Goal: Transaction & Acquisition: Purchase product/service

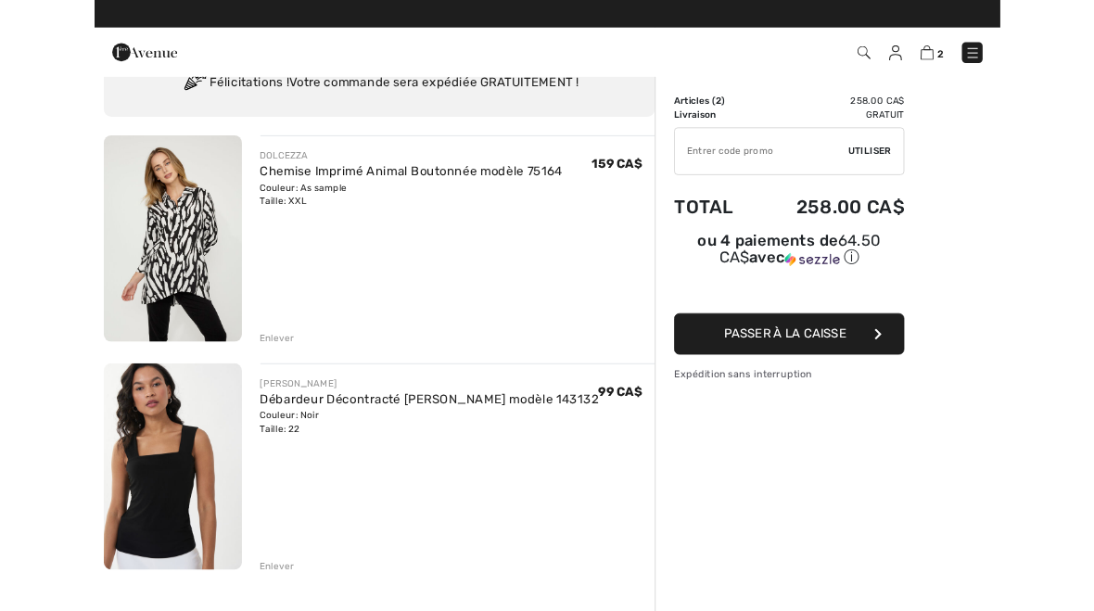
scroll to position [80, 0]
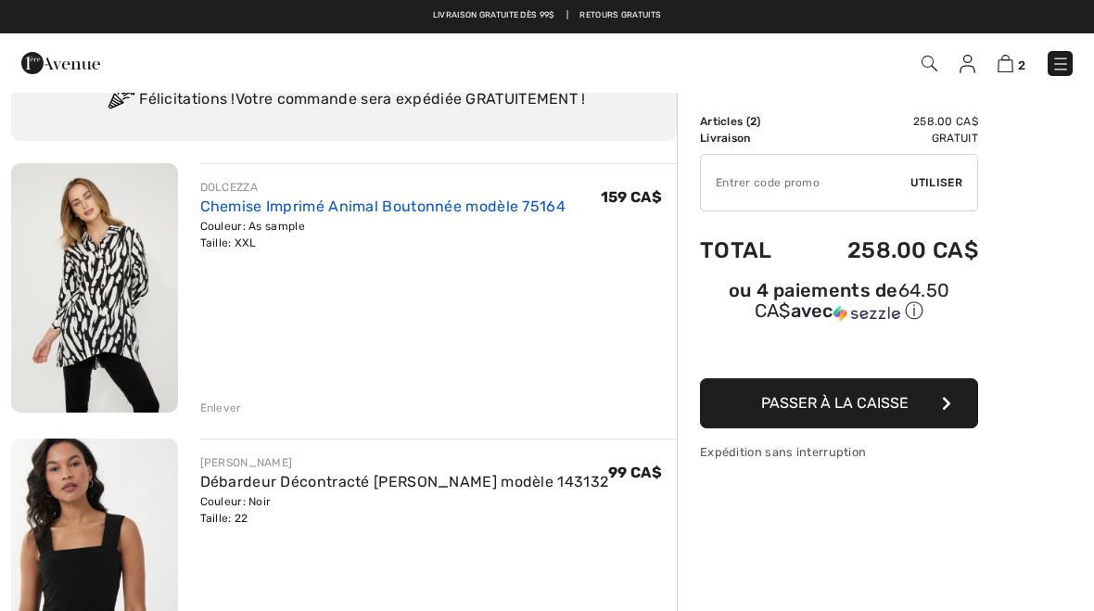
click at [286, 212] on link "Chemise Imprimé Animal Boutonnée modèle 75164" at bounding box center [383, 206] width 366 height 18
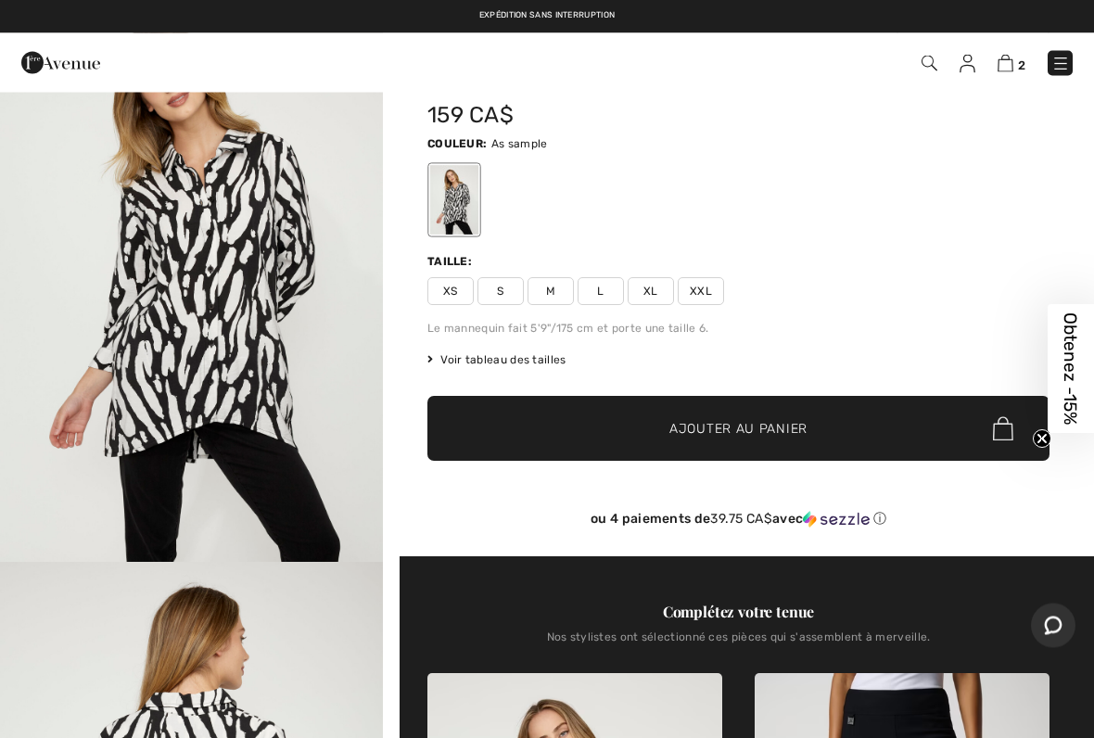
scroll to position [130, 0]
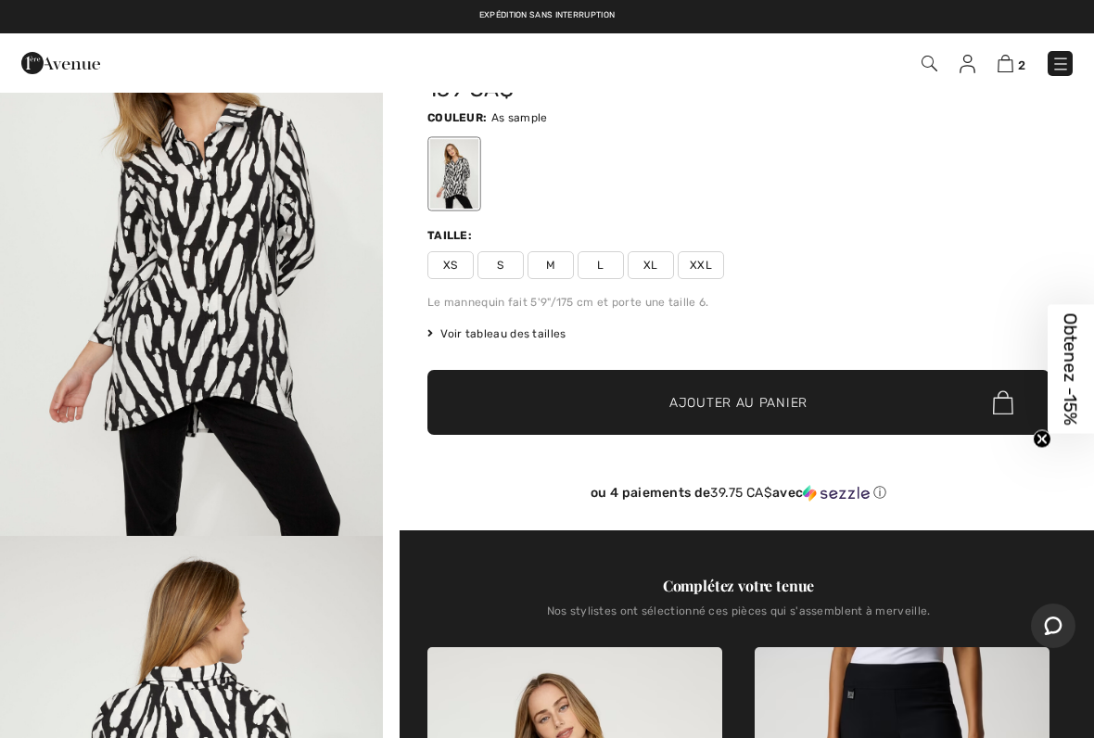
click at [491, 331] on span "Voir tableau des tailles" at bounding box center [496, 333] width 139 height 17
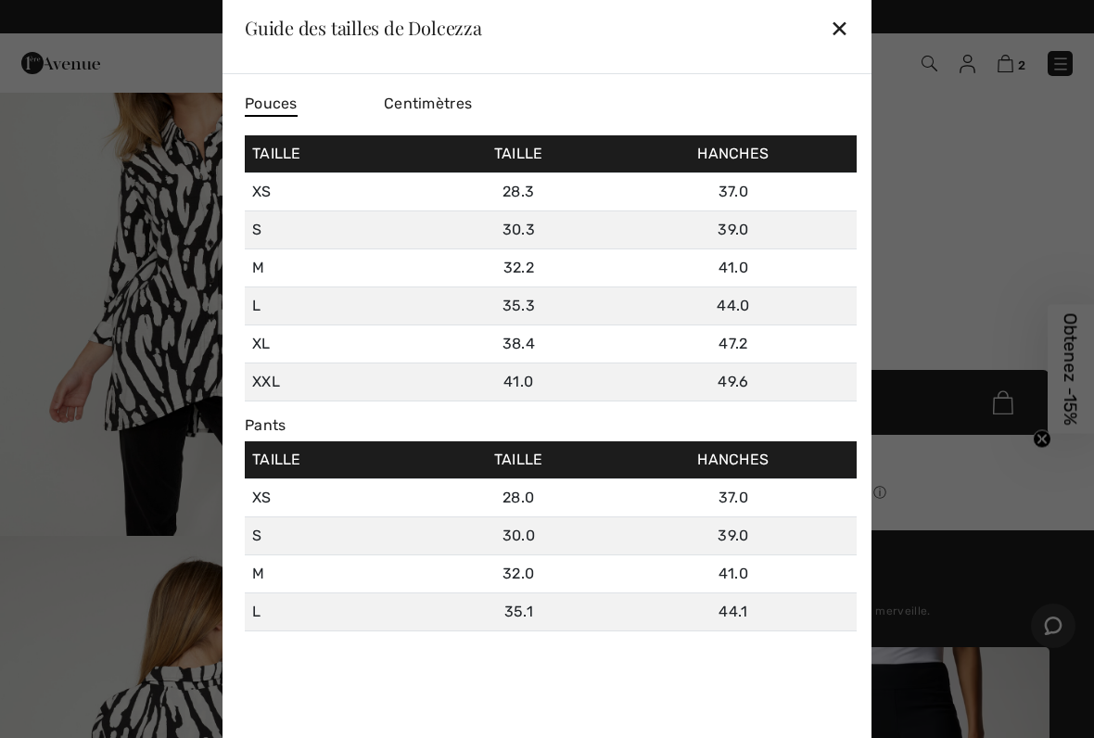
scroll to position [0, 0]
click at [848, 40] on div "✕" at bounding box center [838, 27] width 19 height 39
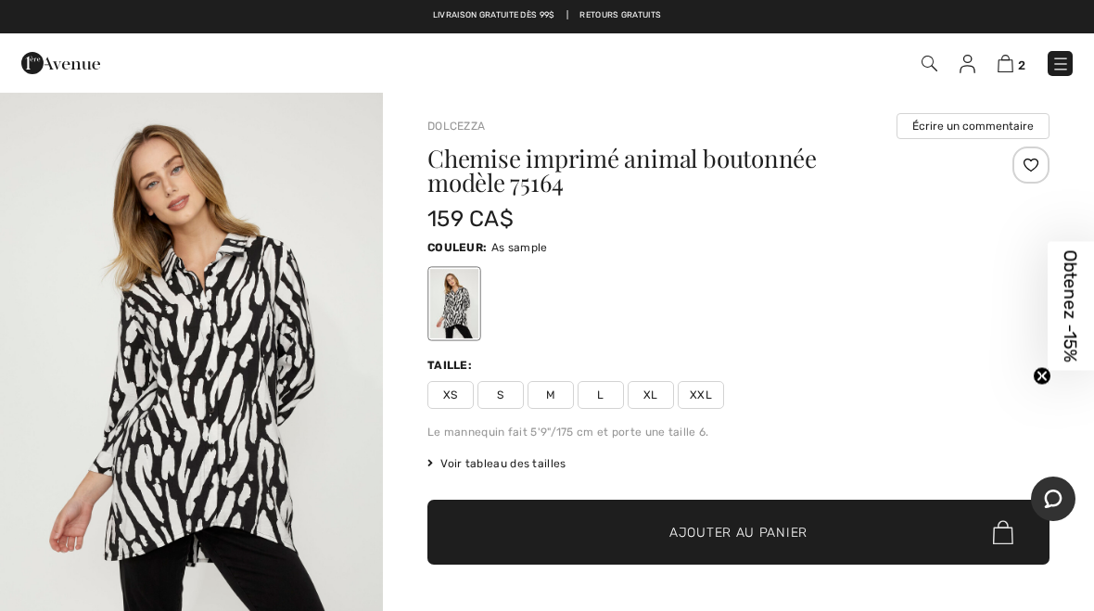
click at [812, 400] on div "XS S M L XL XXL" at bounding box center [738, 395] width 622 height 28
click at [700, 414] on div "Chemise imprimé animal boutonnée modèle 75164 159 CA$ Couleur: As sample Taille…" at bounding box center [738, 402] width 622 height 513
click at [706, 387] on span "XXL" at bounding box center [700, 395] width 46 height 28
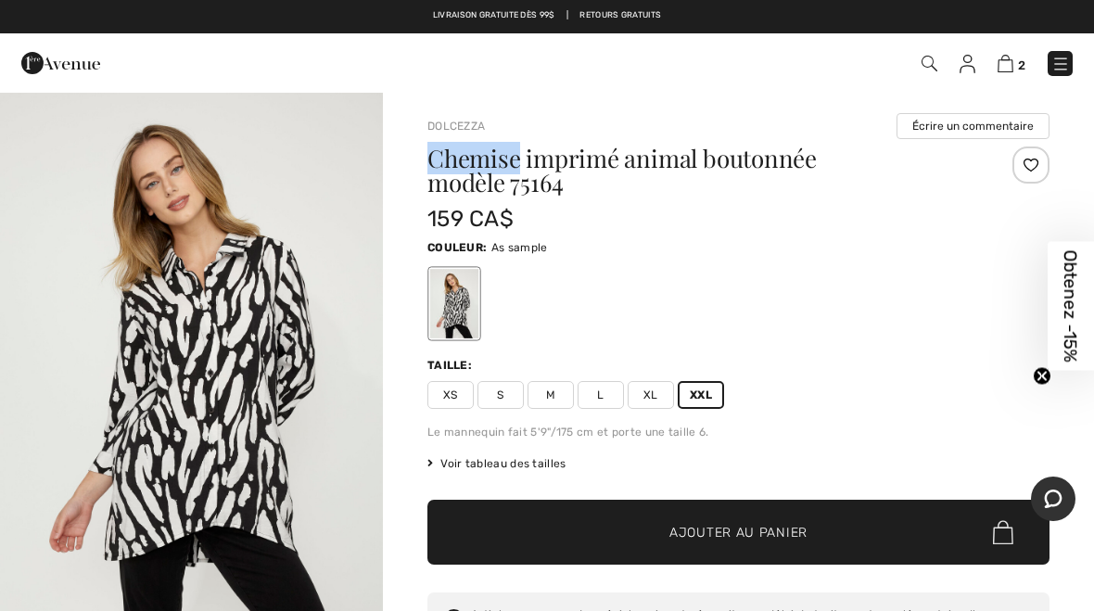
click at [525, 184] on h1 "Chemise imprimé animal boutonnée modèle 75164" at bounding box center [686, 170] width 518 height 48
click at [510, 185] on h1 "Chemise imprimé animal boutonnée modèle 75164" at bounding box center [686, 170] width 518 height 48
click at [489, 195] on div "Chemise imprimé animal boutonnée modèle 75164" at bounding box center [686, 174] width 518 height 56
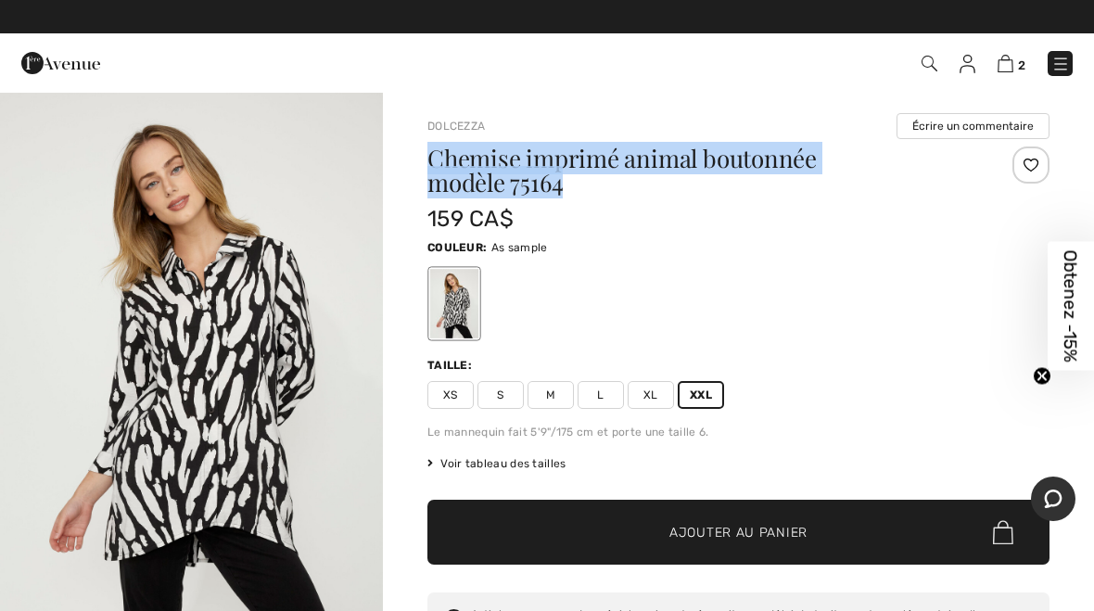
copy h1 "Chemise imprimé animal boutonnée modèle 75164"
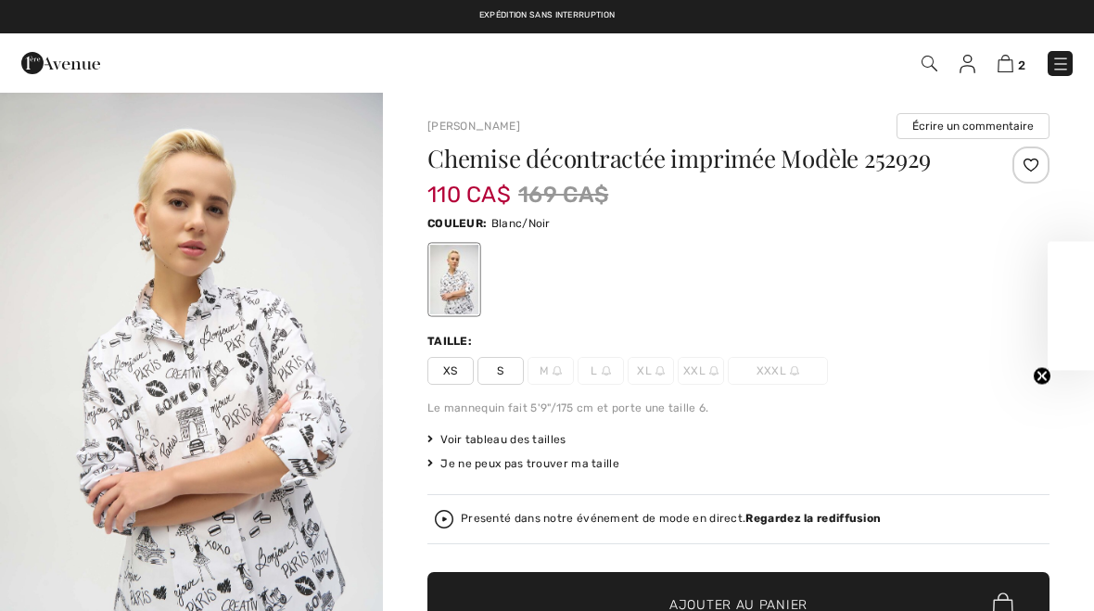
checkbox input "true"
